Goal: Transaction & Acquisition: Download file/media

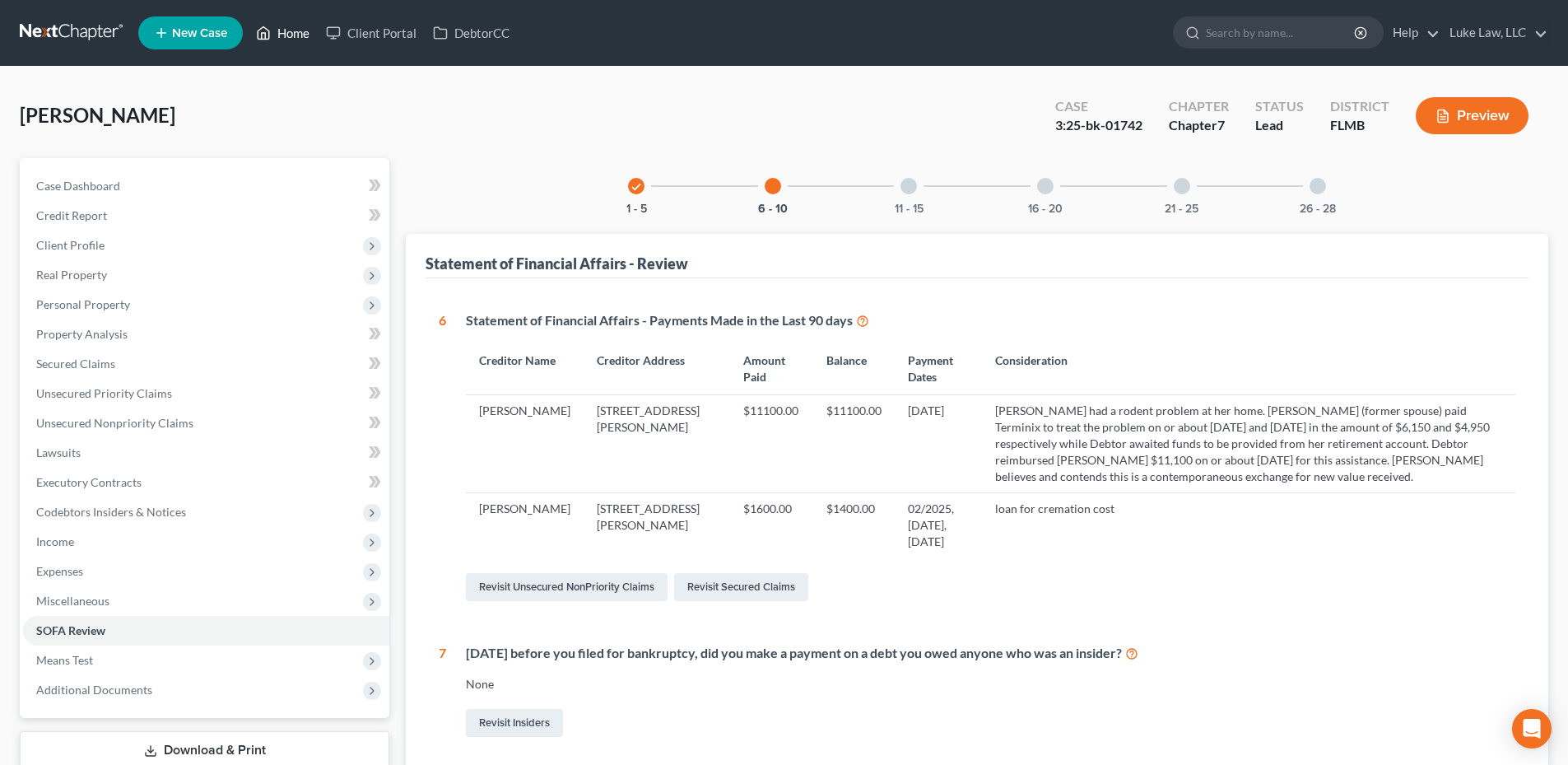
click at [293, 26] on link "Home" at bounding box center [282, 33] width 70 height 30
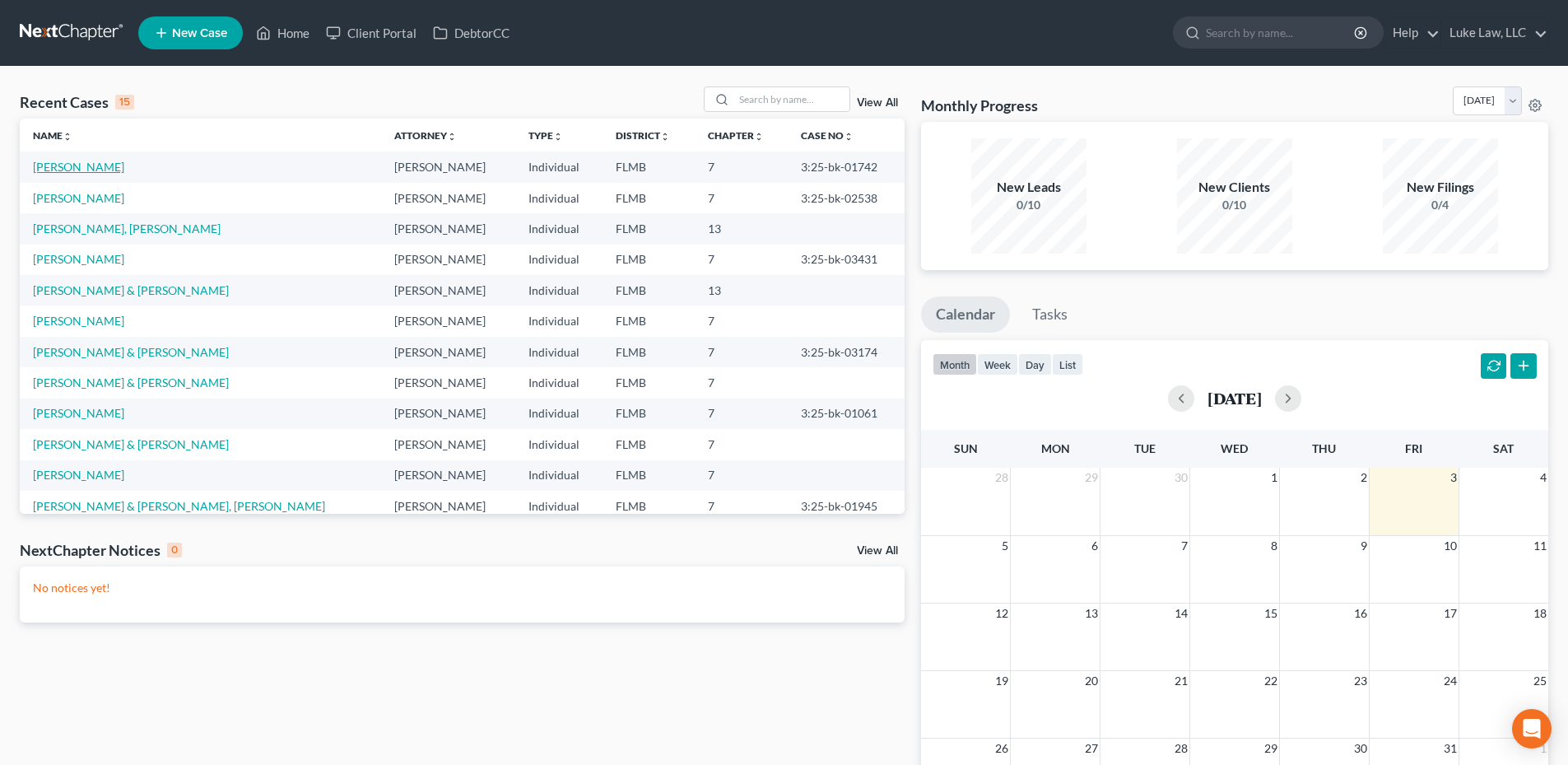
click at [122, 166] on link "[PERSON_NAME]" at bounding box center [79, 166] width 92 height 14
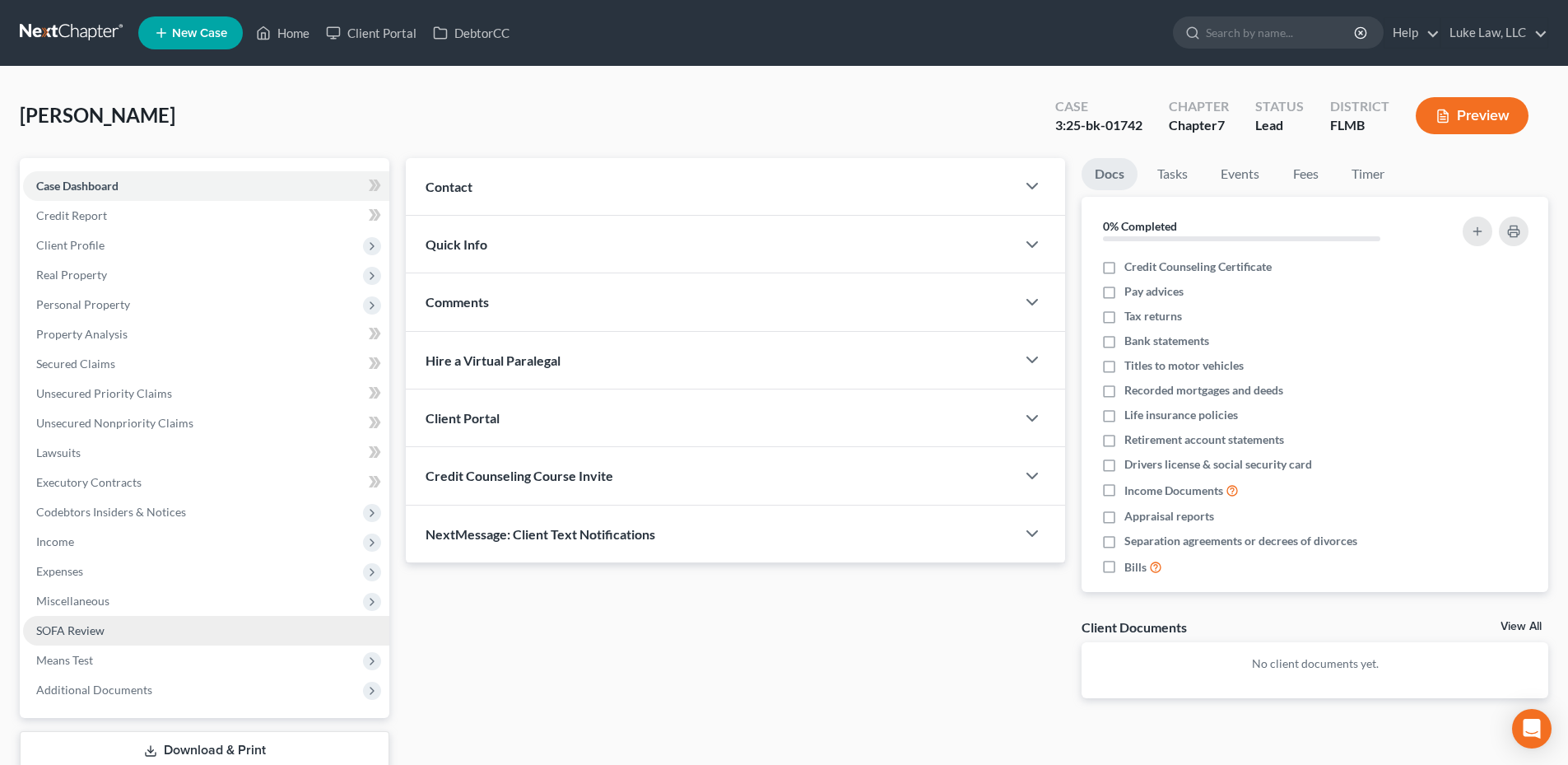
click at [82, 637] on link "SOFA Review" at bounding box center [206, 631] width 366 height 30
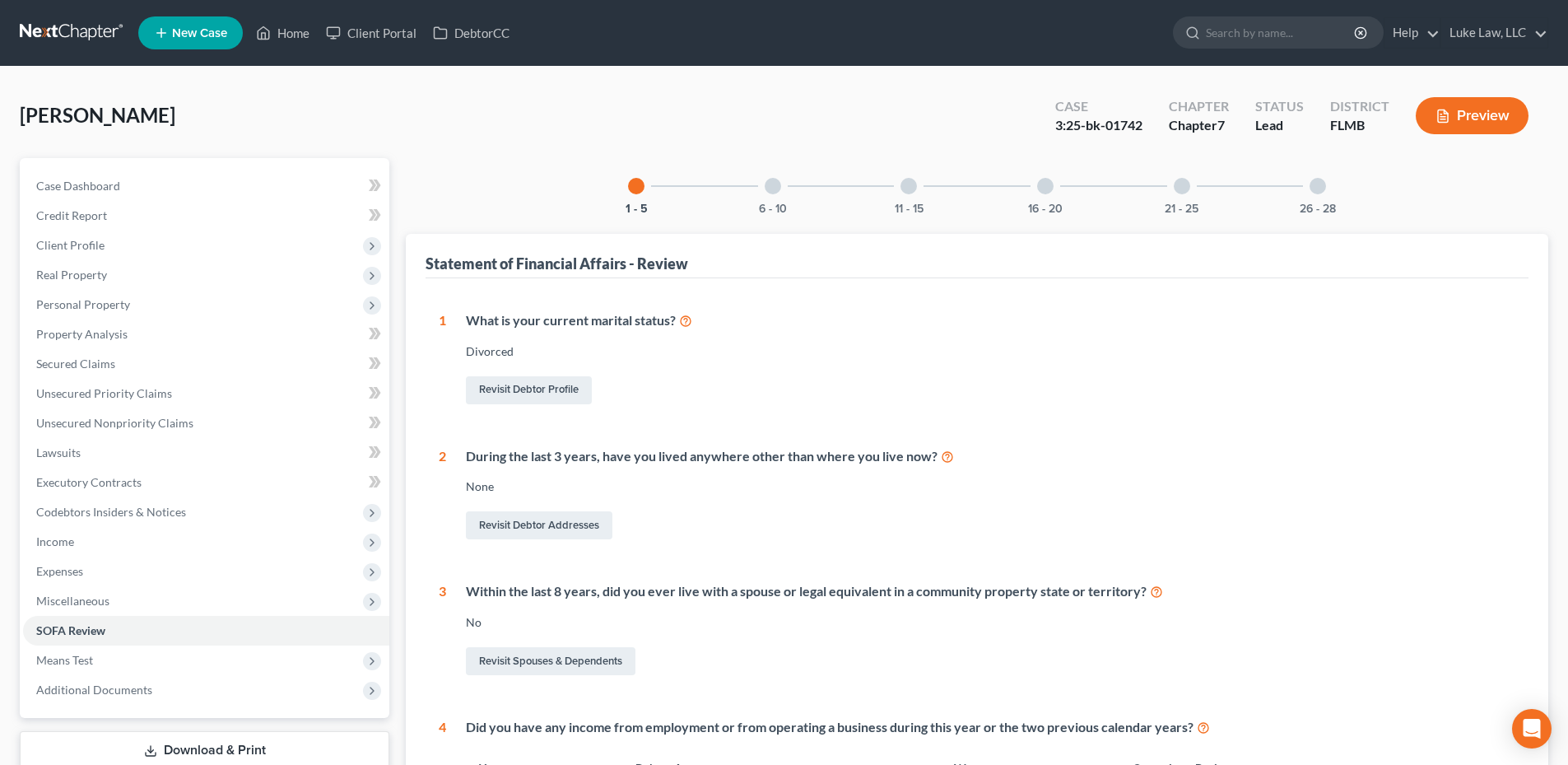
click at [780, 184] on div at bounding box center [773, 186] width 17 height 17
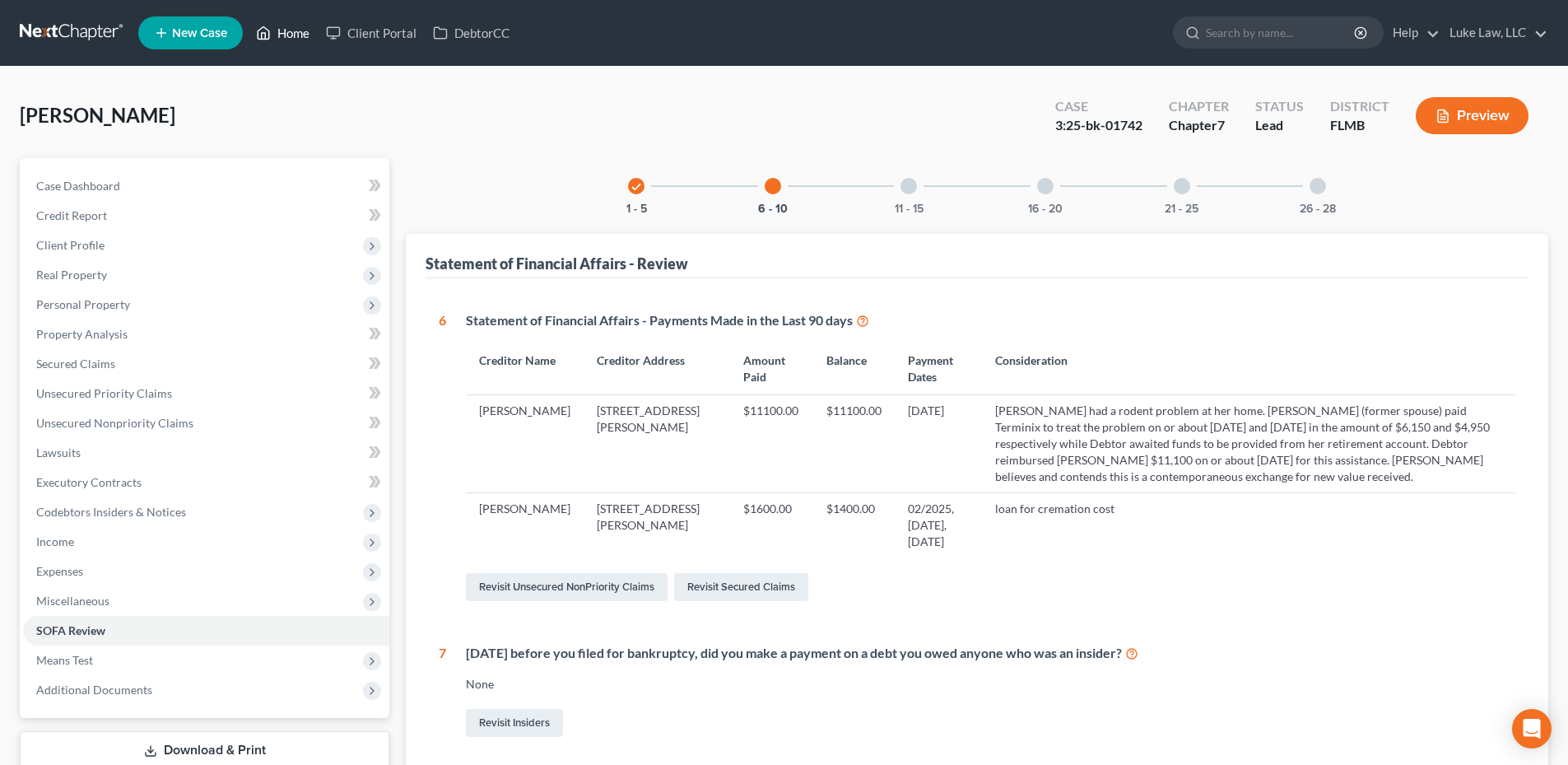
click at [287, 31] on link "Home" at bounding box center [282, 33] width 70 height 30
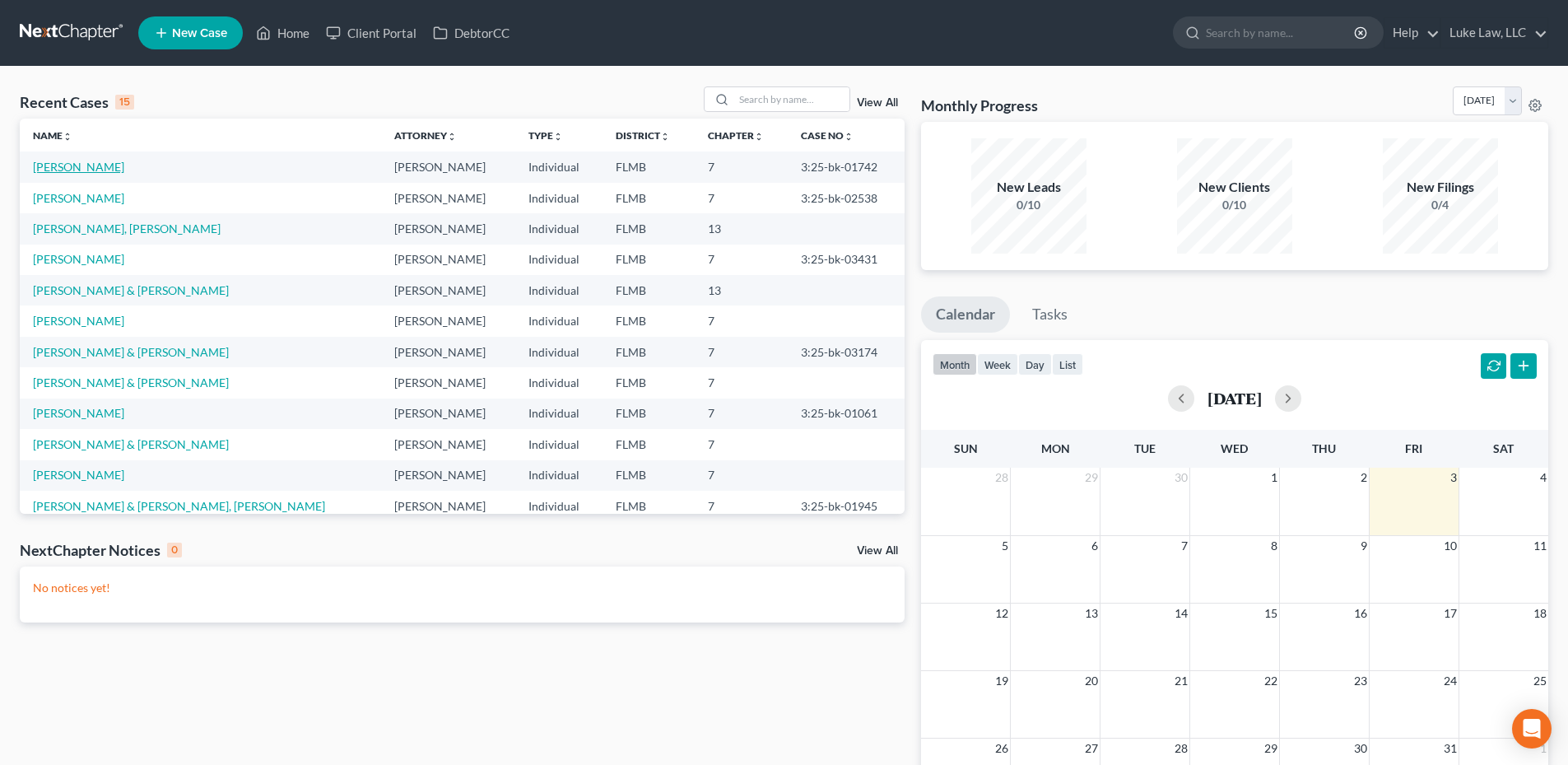
click at [107, 166] on link "[PERSON_NAME]" at bounding box center [79, 166] width 92 height 14
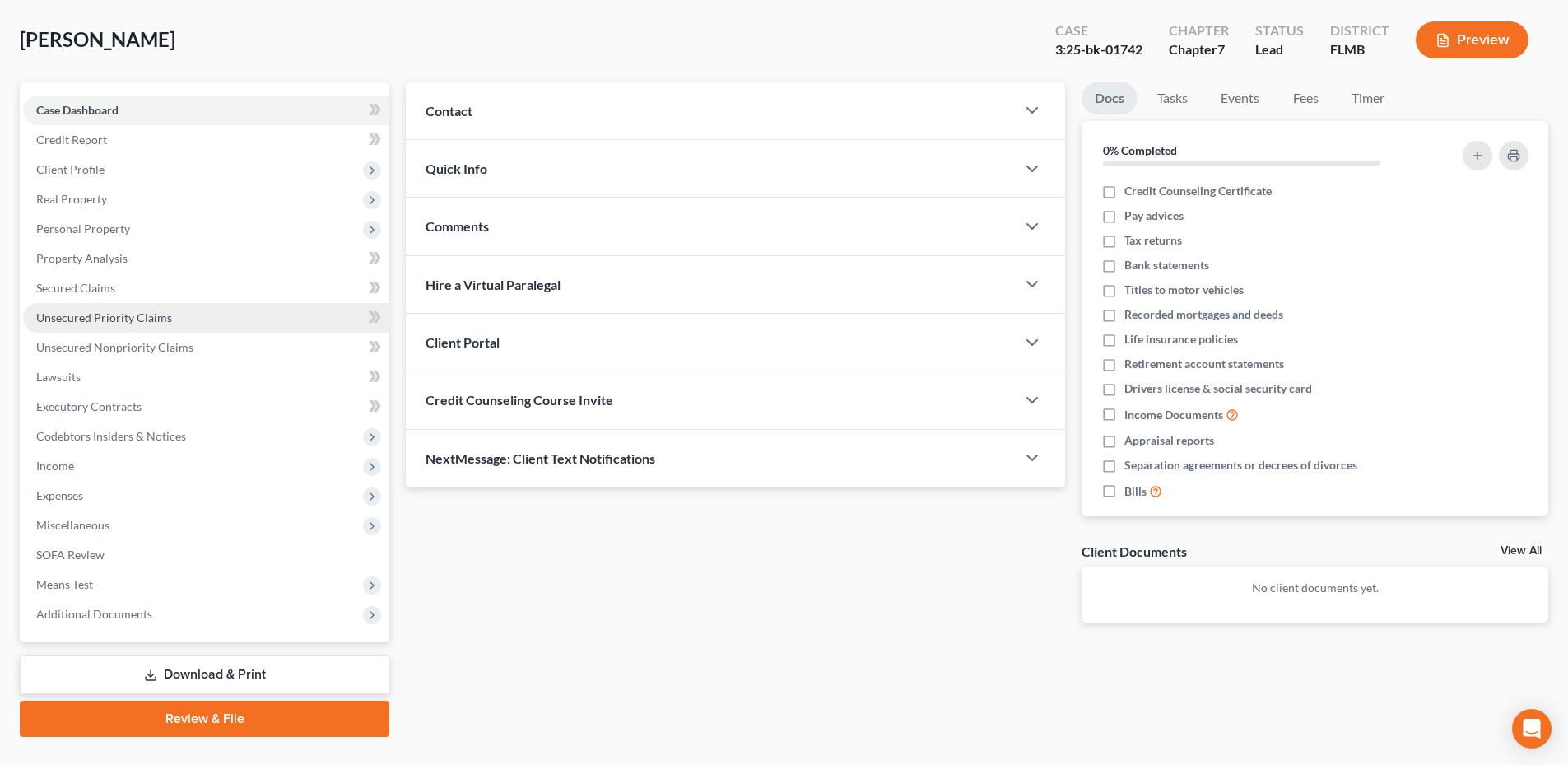
scroll to position [110, 0]
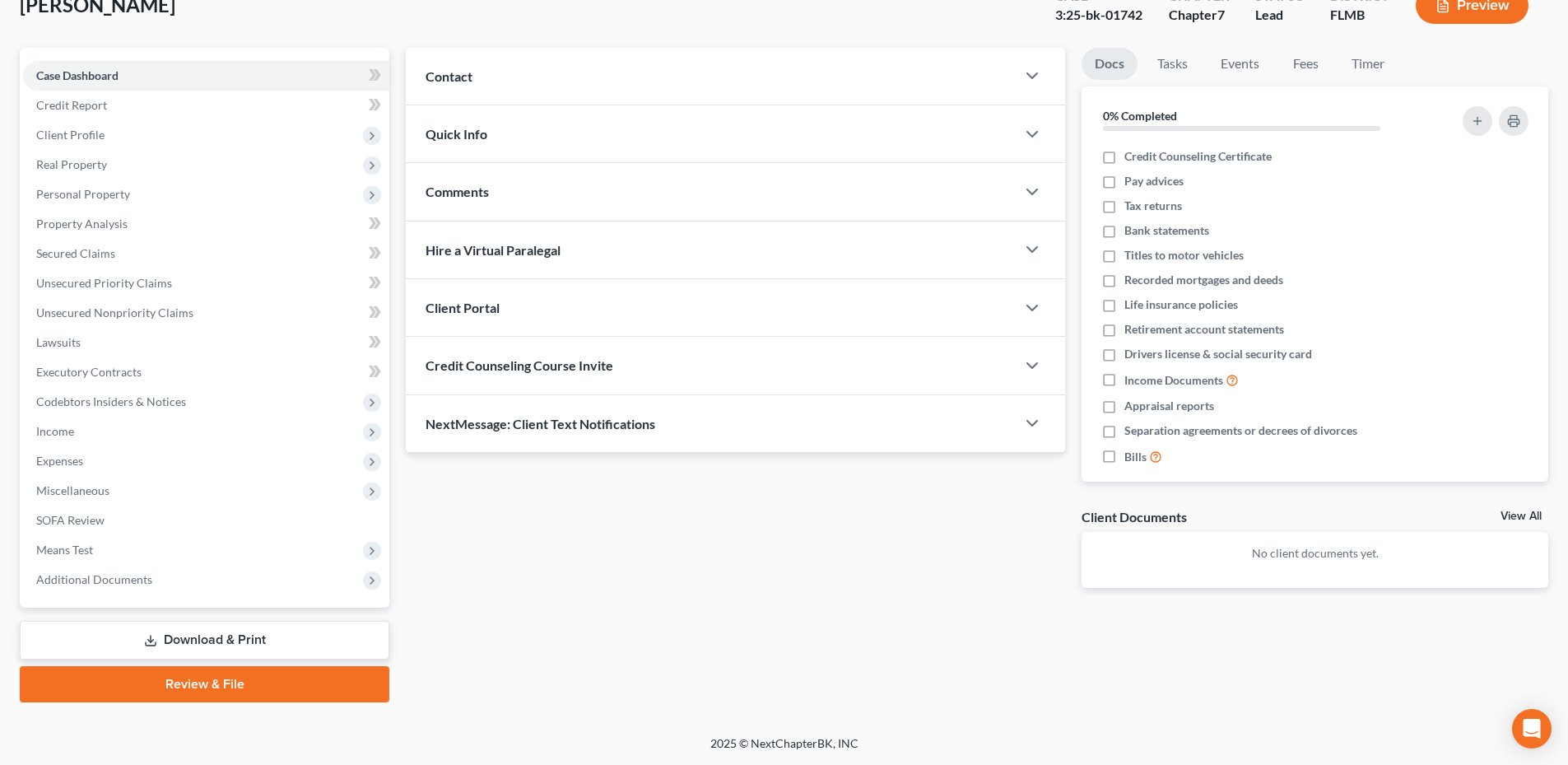
click at [215, 637] on link "Download & Print" at bounding box center [204, 640] width 370 height 39
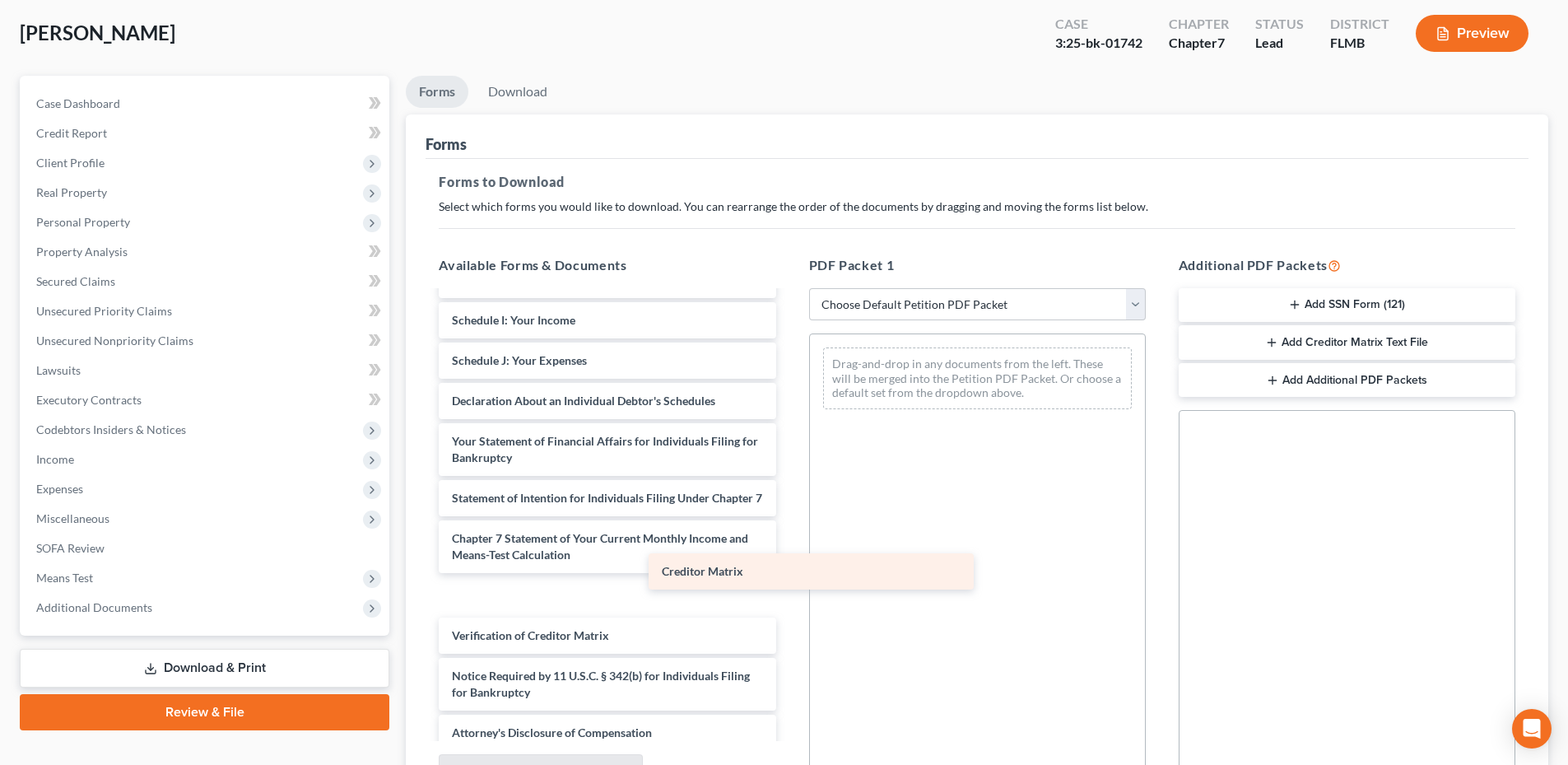
scroll to position [319, 0]
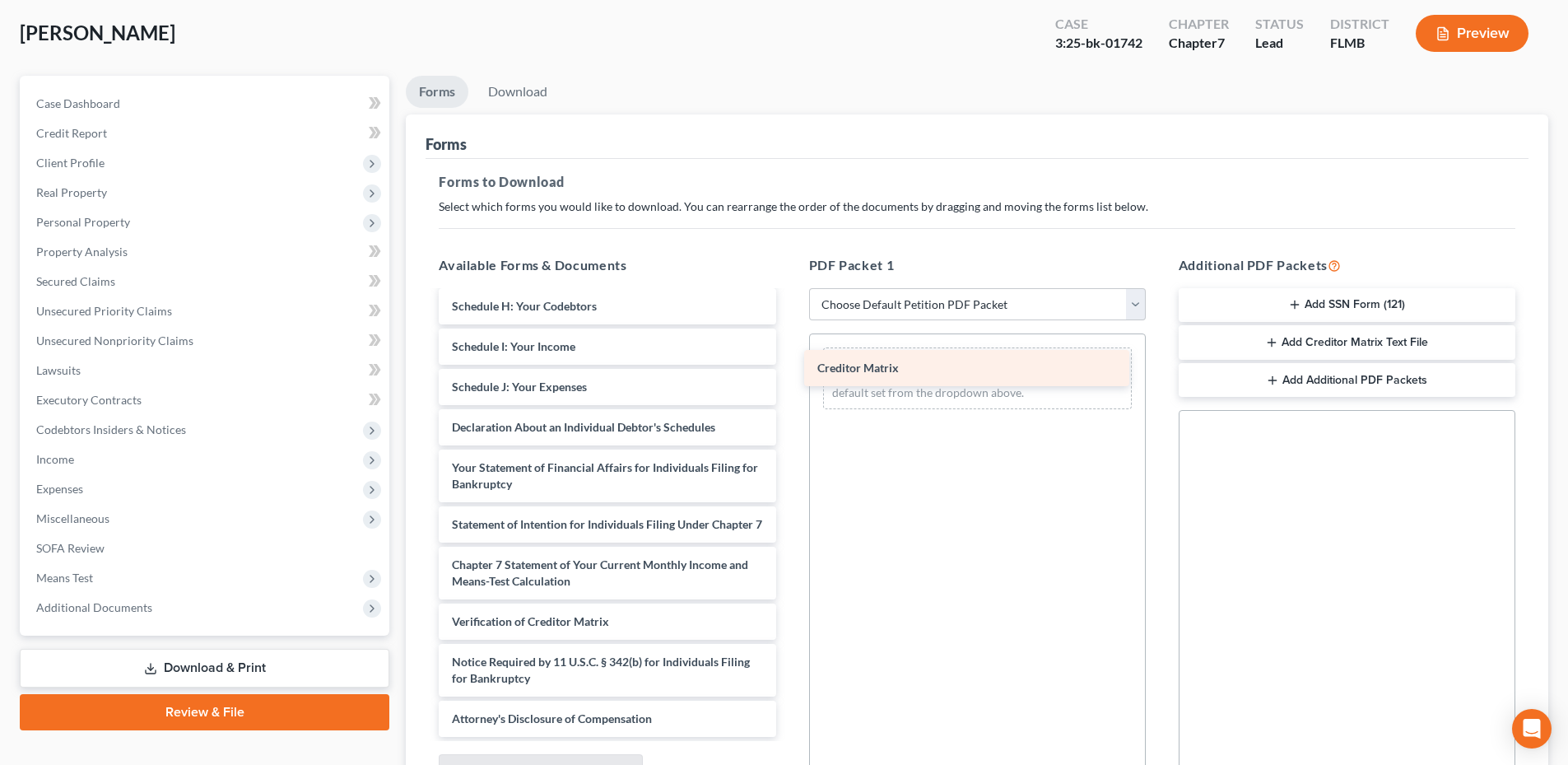
drag, startPoint x: 564, startPoint y: 604, endPoint x: 929, endPoint y: 360, distance: 439.0
click at [788, 360] on div "Creditor Matrix Voluntary Petition for Individuals Filing for Bankruptcy Summar…" at bounding box center [606, 363] width 363 height 747
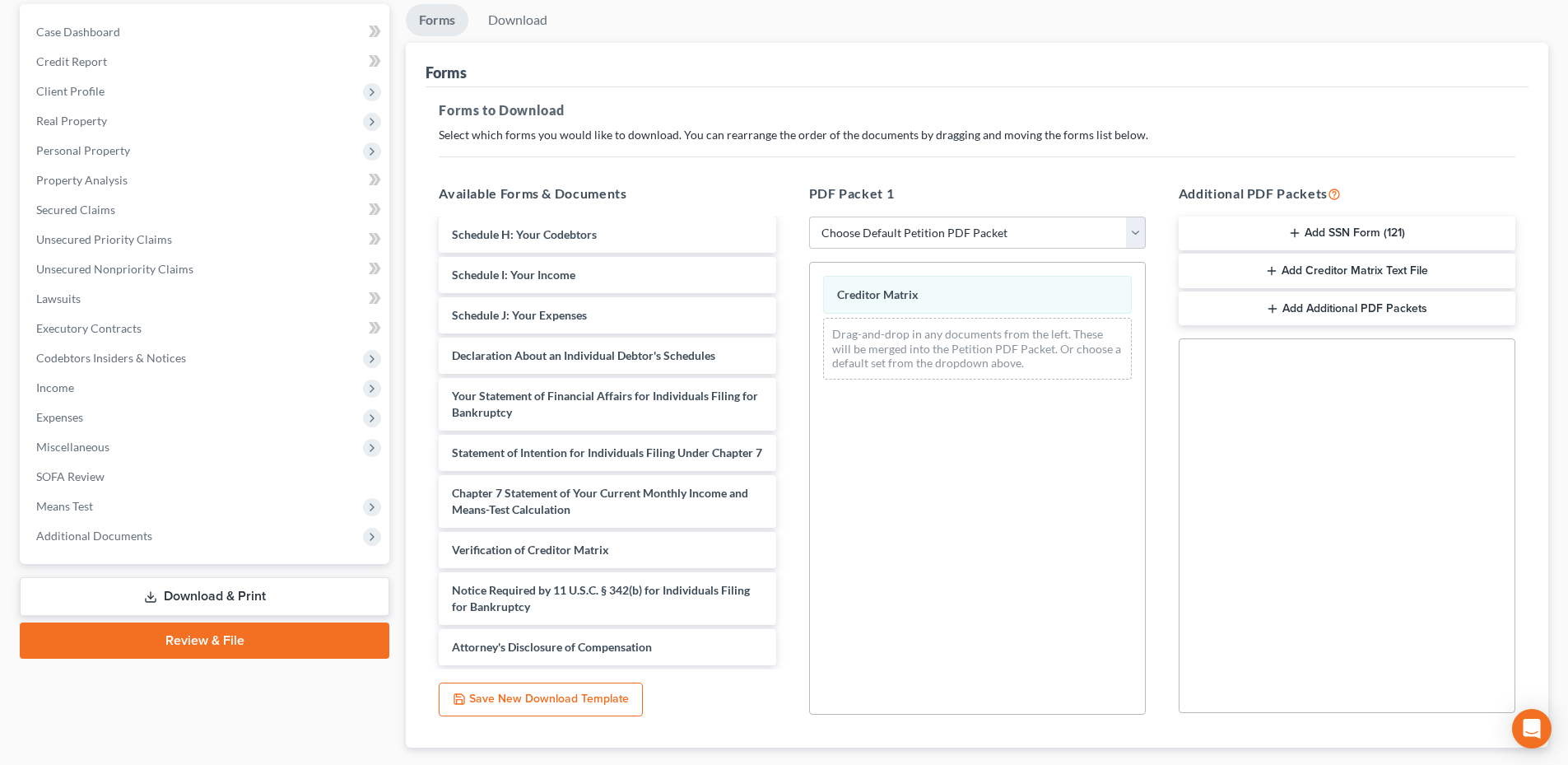
scroll to position [252, 0]
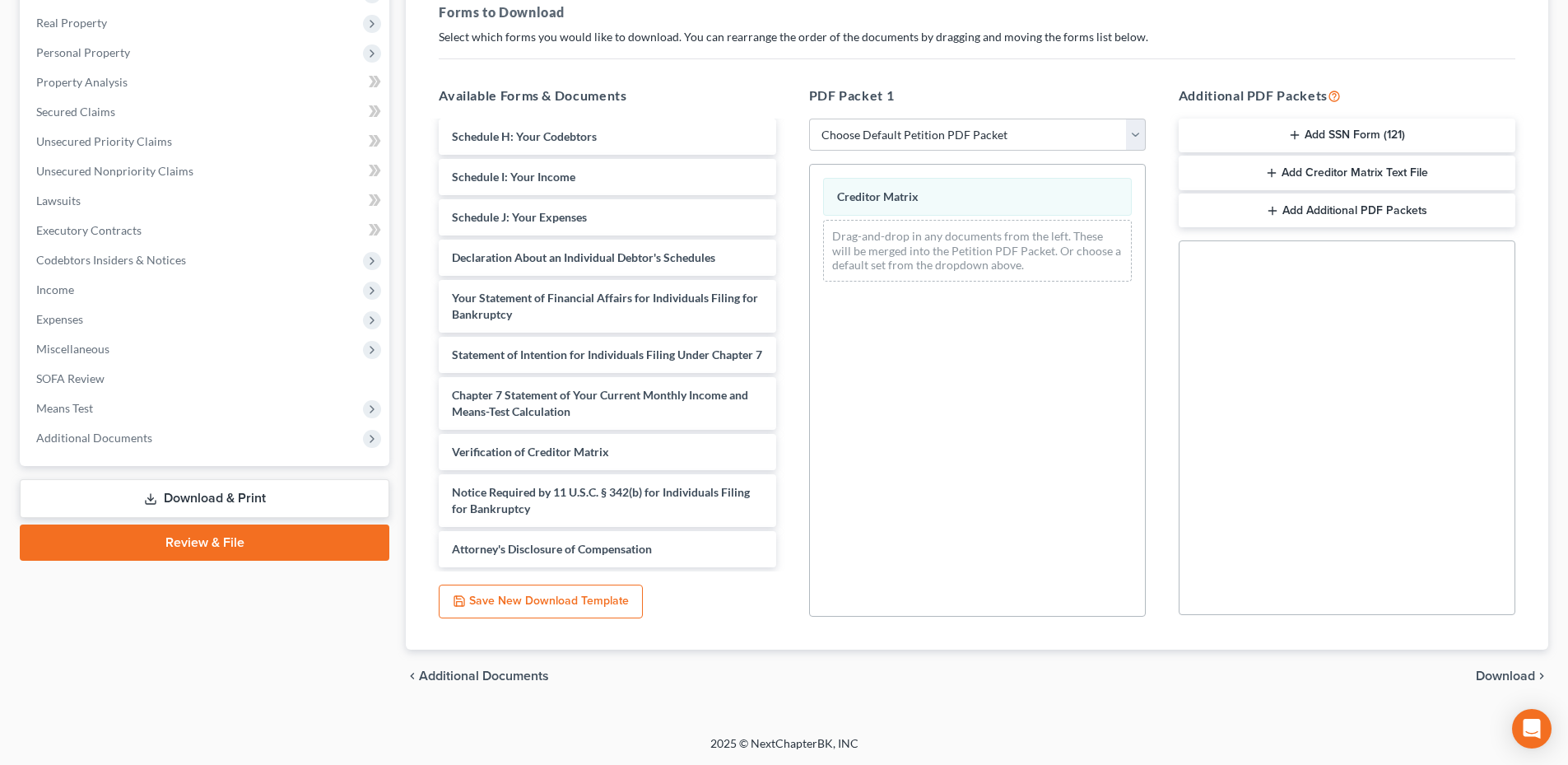
click at [1487, 677] on span "Download" at bounding box center [1506, 676] width 59 height 13
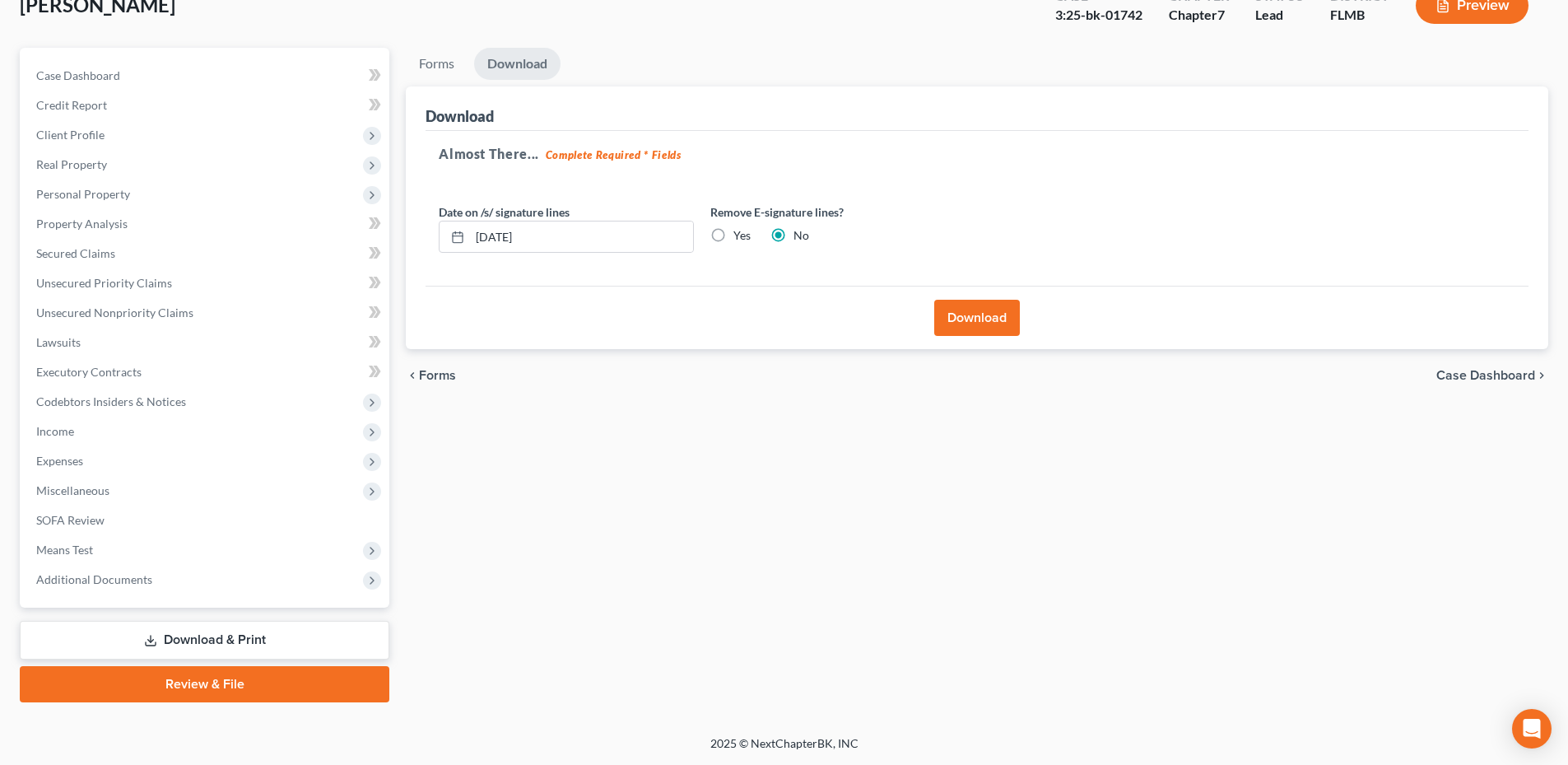
click at [979, 318] on button "Download" at bounding box center [977, 317] width 85 height 36
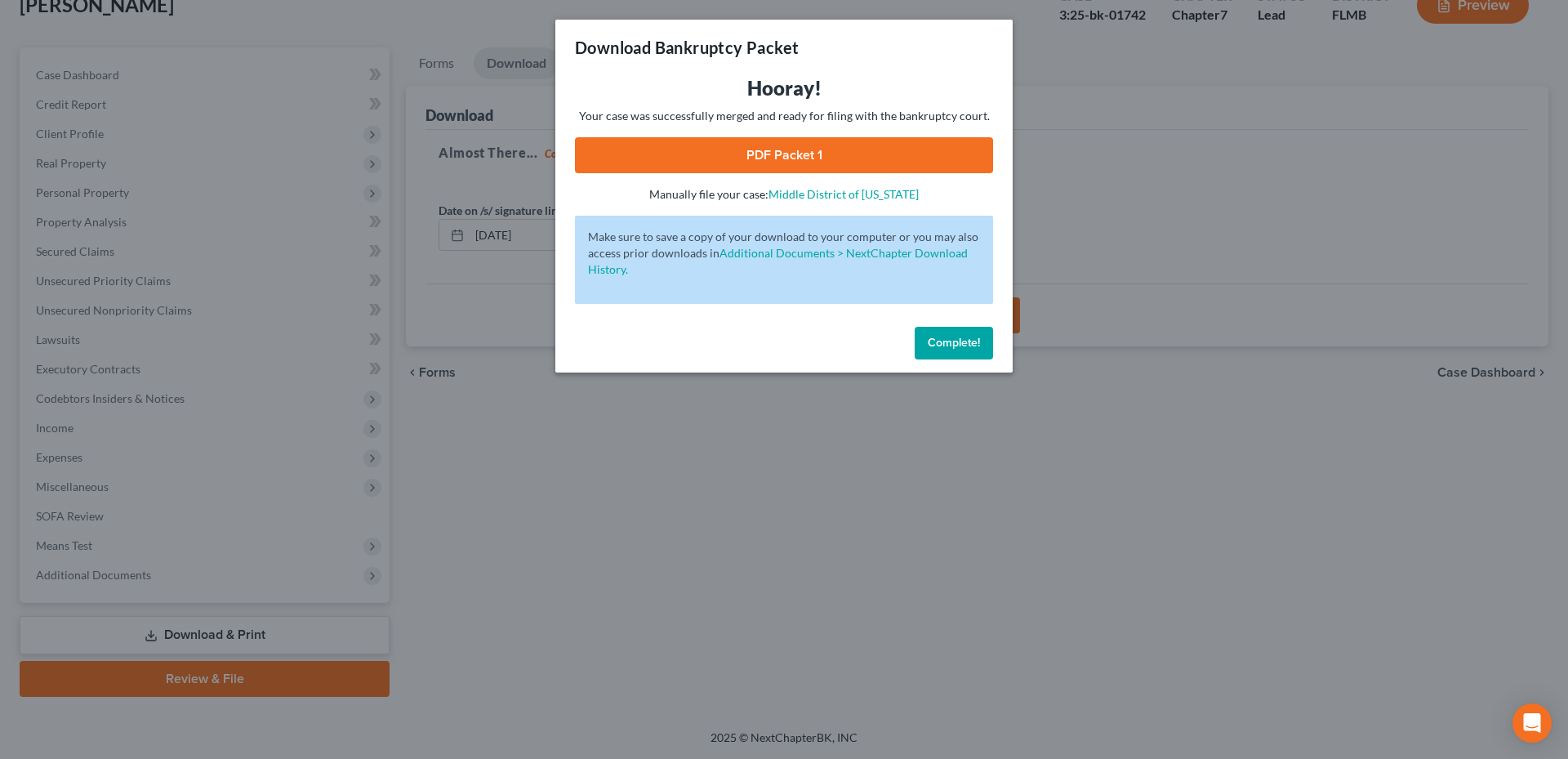
click at [796, 158] on link "PDF Packet 1" at bounding box center [784, 155] width 419 height 36
drag, startPoint x: 951, startPoint y: 345, endPoint x: 971, endPoint y: 251, distance: 96.1
click at [951, 343] on span "Complete!" at bounding box center [953, 342] width 52 height 14
